Goal: Task Accomplishment & Management: Use online tool/utility

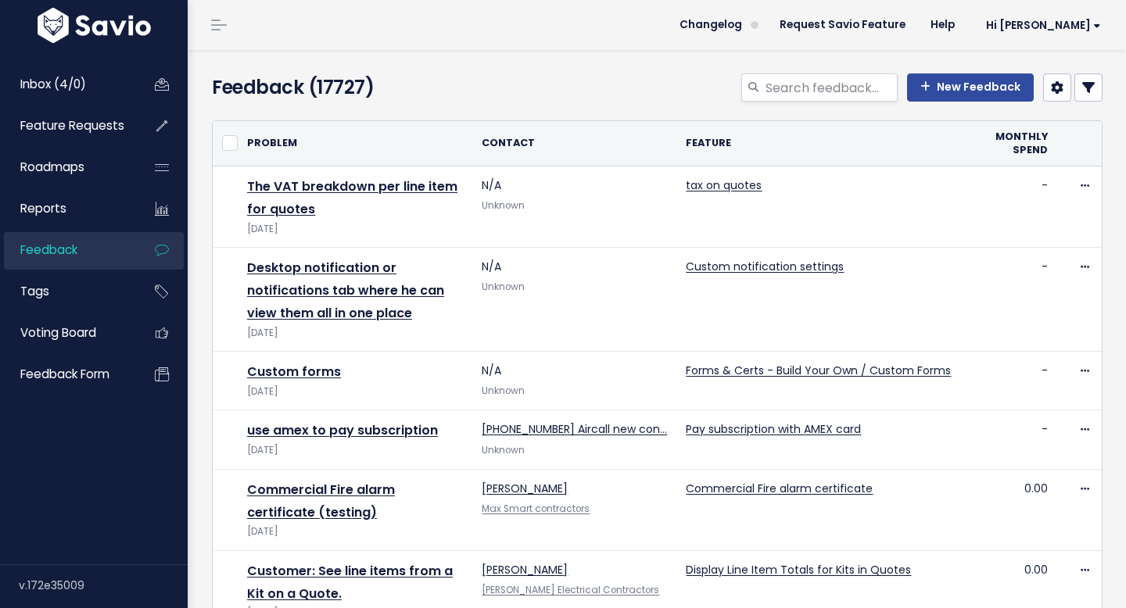
click at [1082, 93] on icon at bounding box center [1088, 87] width 13 height 13
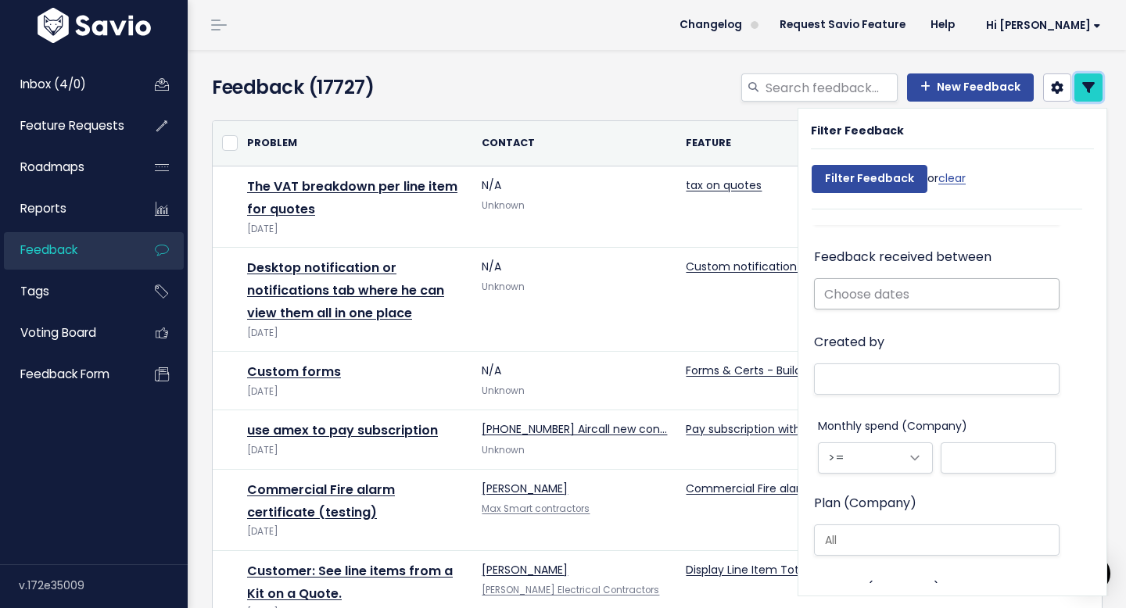
scroll to position [493, 0]
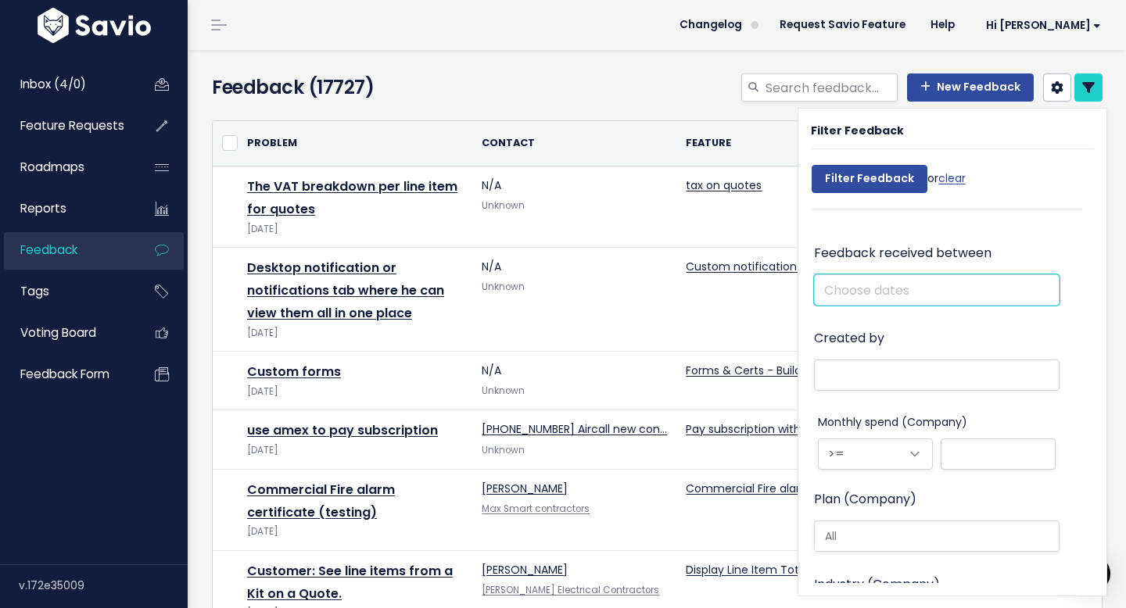
click at [882, 289] on input "text" at bounding box center [937, 289] width 246 height 31
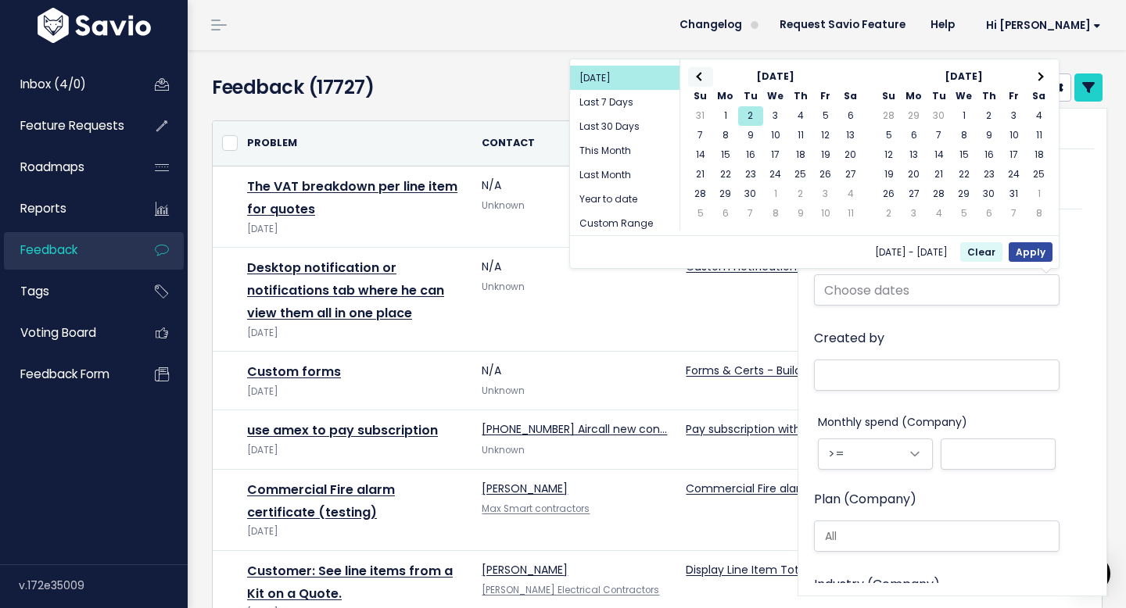
click at [701, 77] on span at bounding box center [700, 77] width 9 height 9
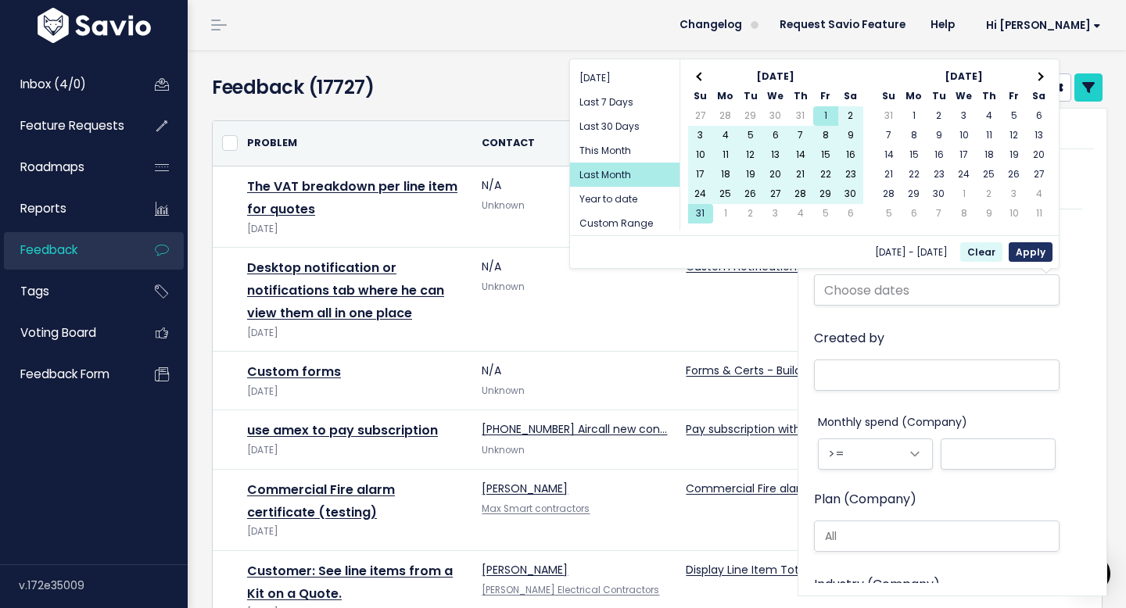
click at [1041, 255] on button "Apply" at bounding box center [1031, 252] width 44 height 20
type input "[DATE] - [DATE] (Last Month)"
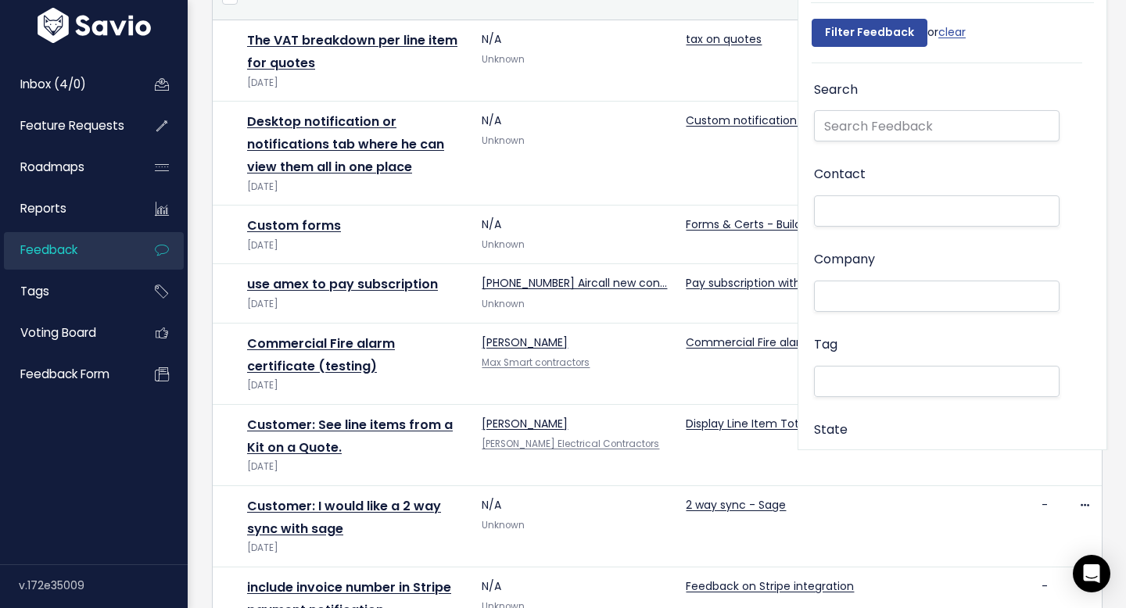
scroll to position [110, 0]
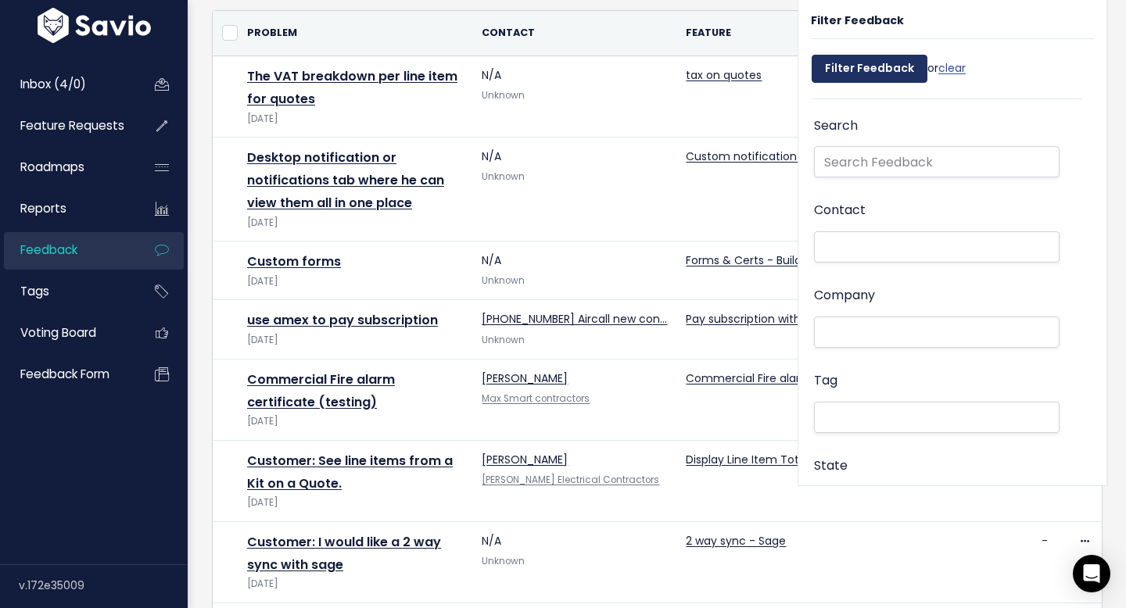
click at [858, 77] on input "Filter Feedback" at bounding box center [870, 69] width 116 height 28
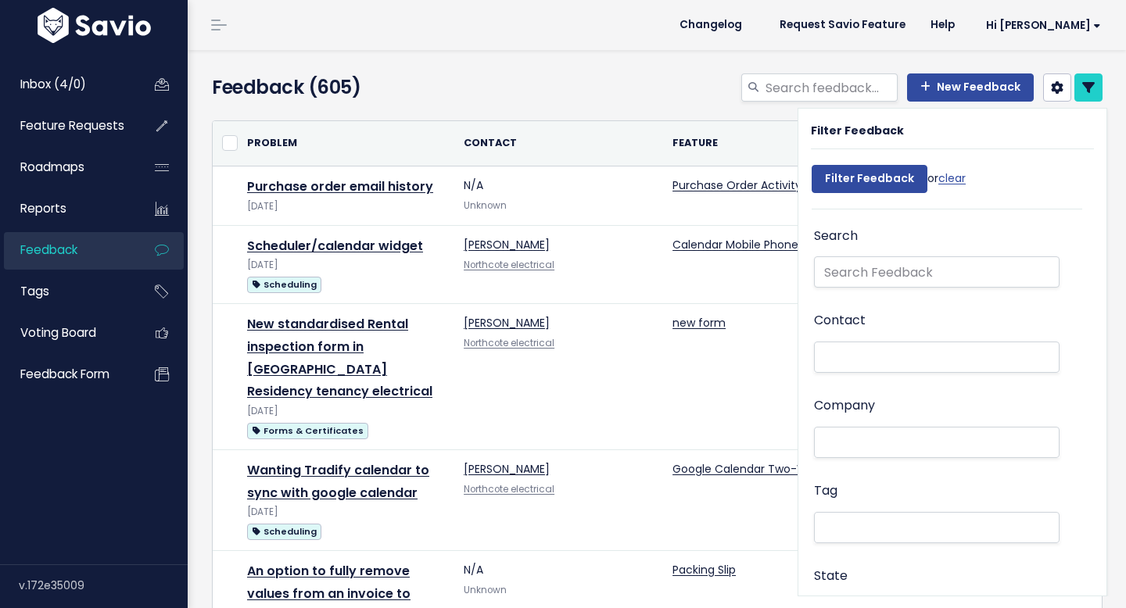
select select
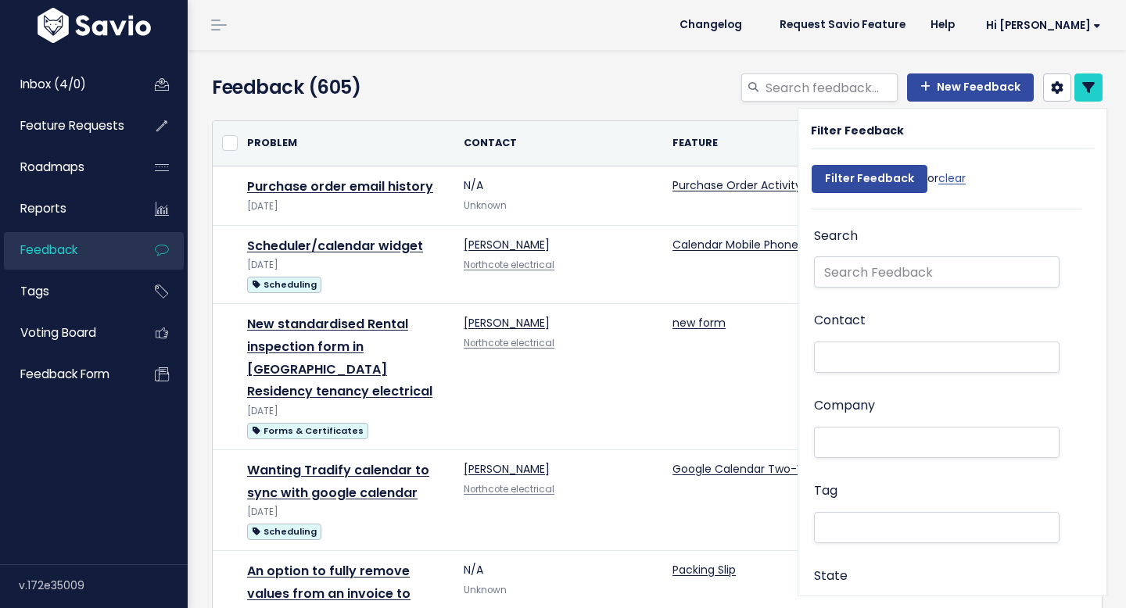
select select
click at [1091, 89] on icon at bounding box center [1088, 87] width 13 height 13
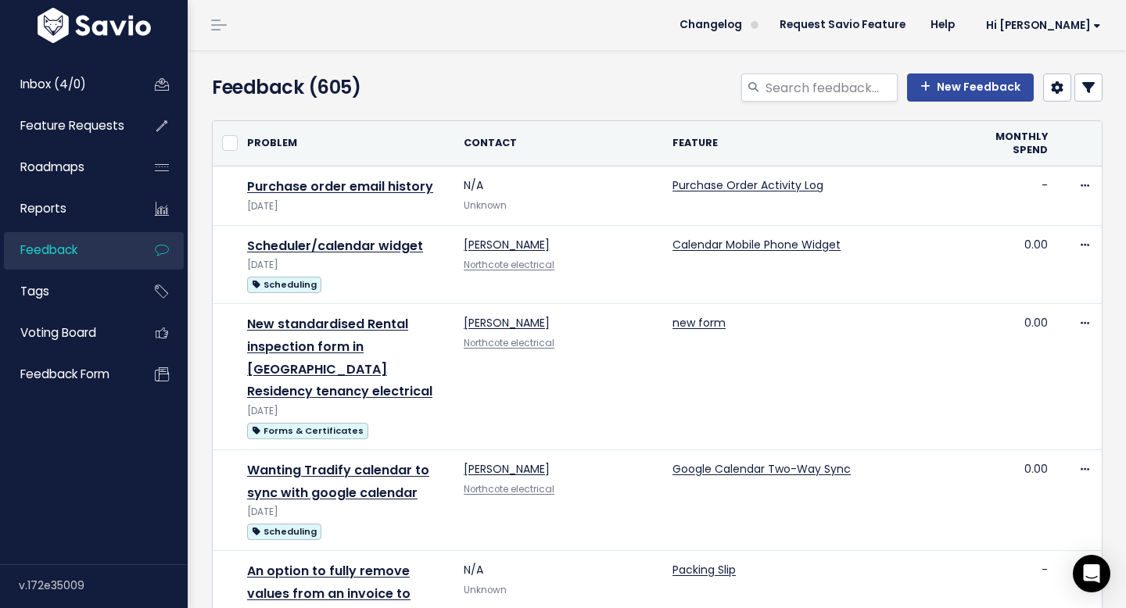
scroll to position [1773, 0]
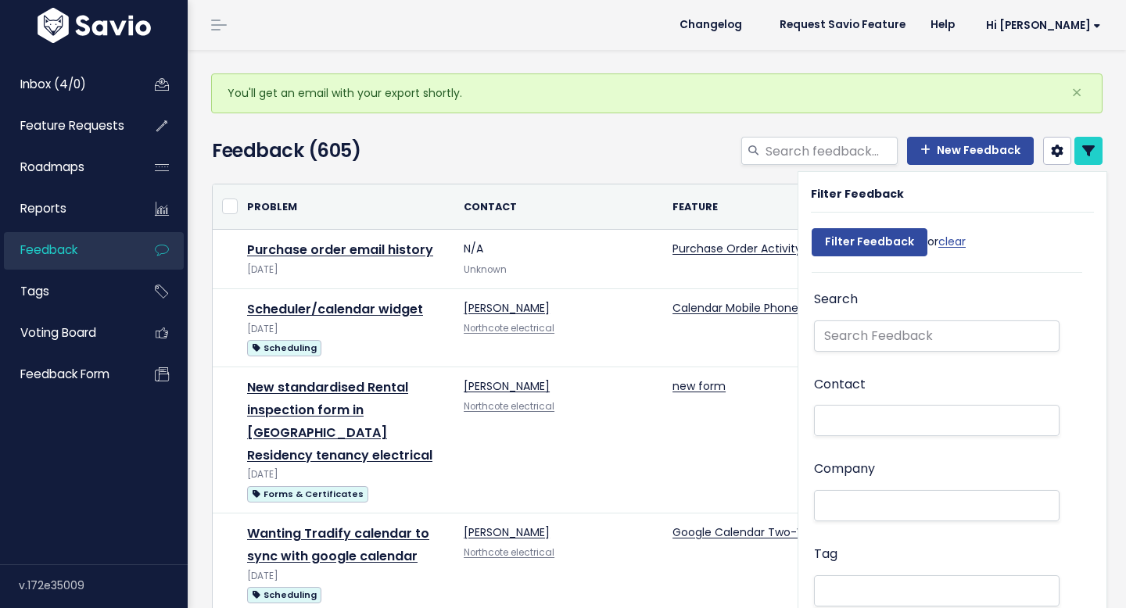
select select
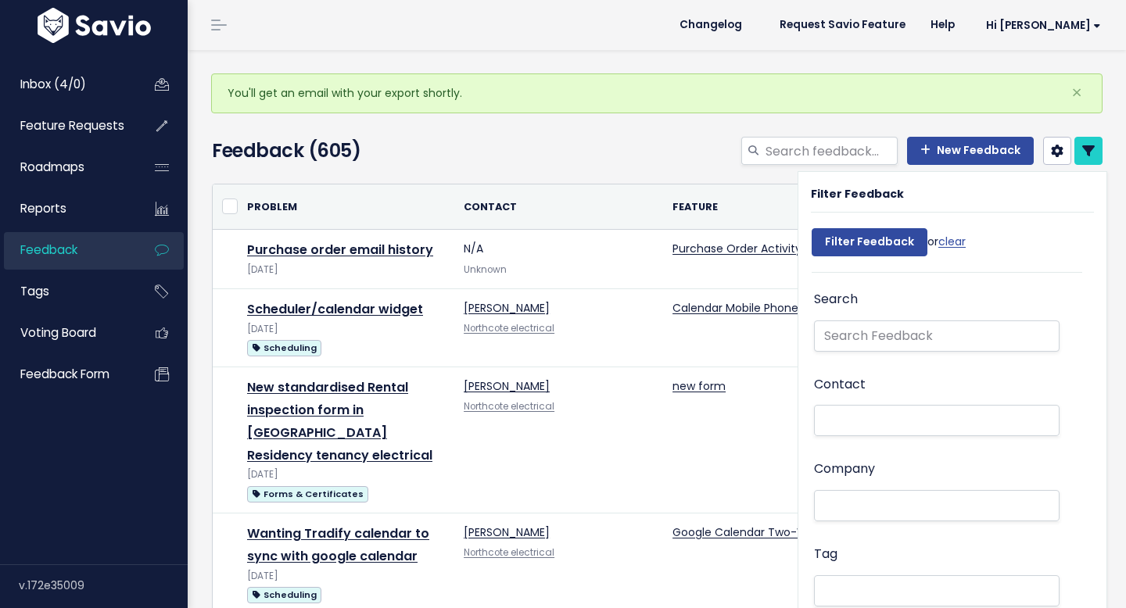
select select
